Goal: Information Seeking & Learning: Compare options

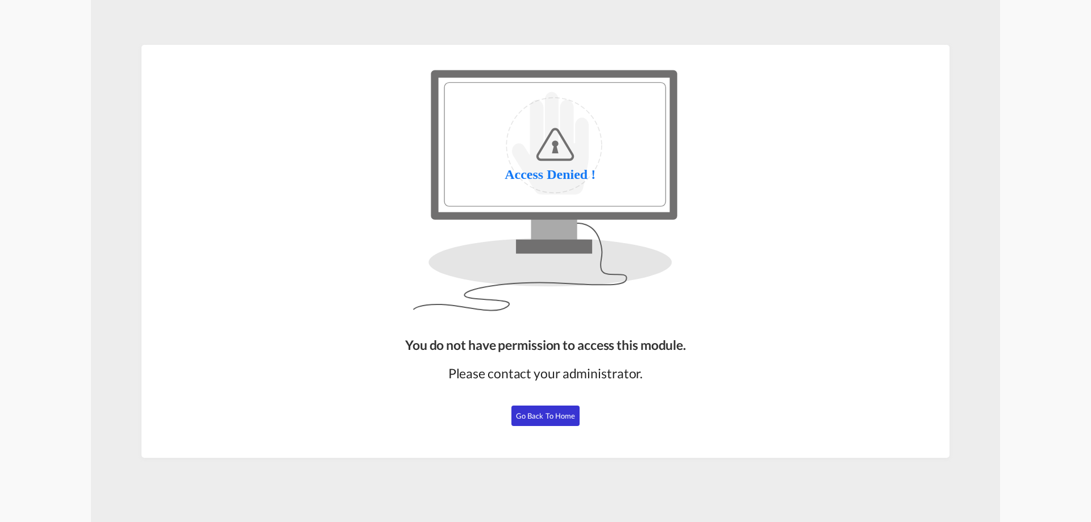
click at [532, 416] on span "Go Back to Home" at bounding box center [546, 415] width 60 height 9
